Goal: Task Accomplishment & Management: Use online tool/utility

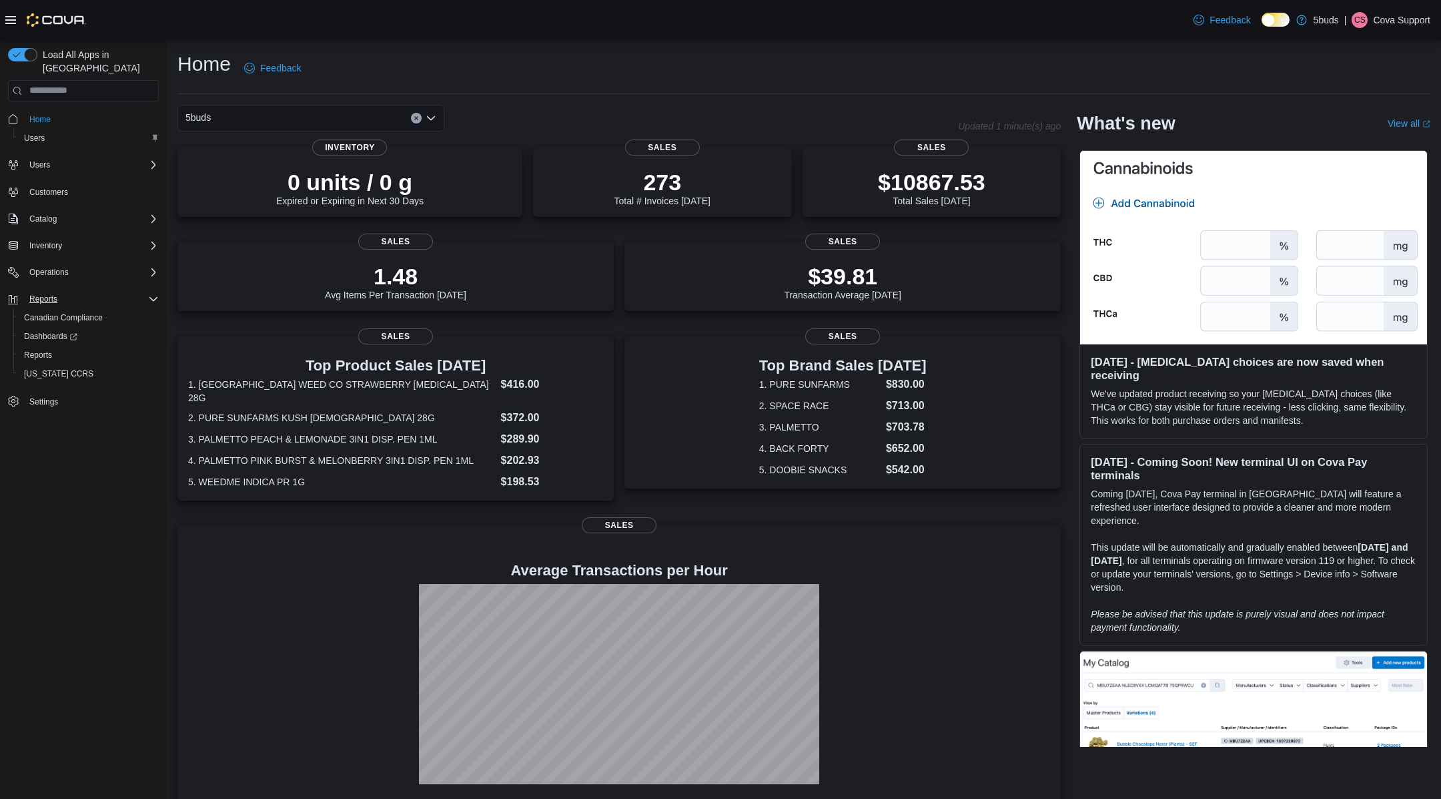
click at [148, 294] on icon "Complex example" at bounding box center [153, 299] width 11 height 11
click at [63, 291] on button "Reports" at bounding box center [43, 299] width 39 height 16
click at [45, 350] on span "Reports" at bounding box center [38, 355] width 28 height 11
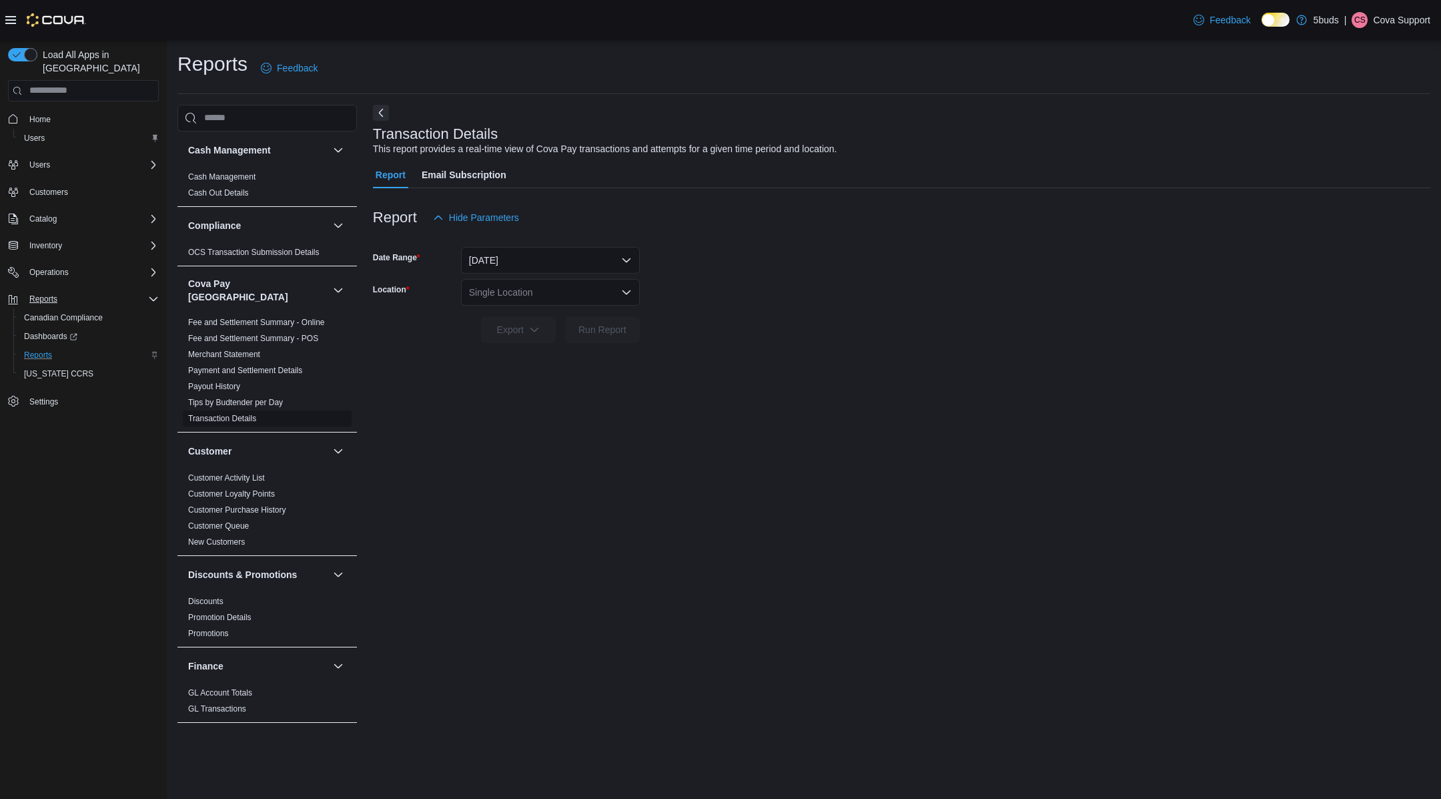
click at [234, 414] on link "Transaction Details" at bounding box center [222, 418] width 68 height 9
click at [517, 296] on div "Single Location" at bounding box center [550, 292] width 179 height 27
click at [534, 334] on span "5Buds – Humboldt" at bounding box center [573, 334] width 134 height 13
click at [594, 330] on span "Run Report" at bounding box center [602, 328] width 48 height 13
